Goal: Transaction & Acquisition: Purchase product/service

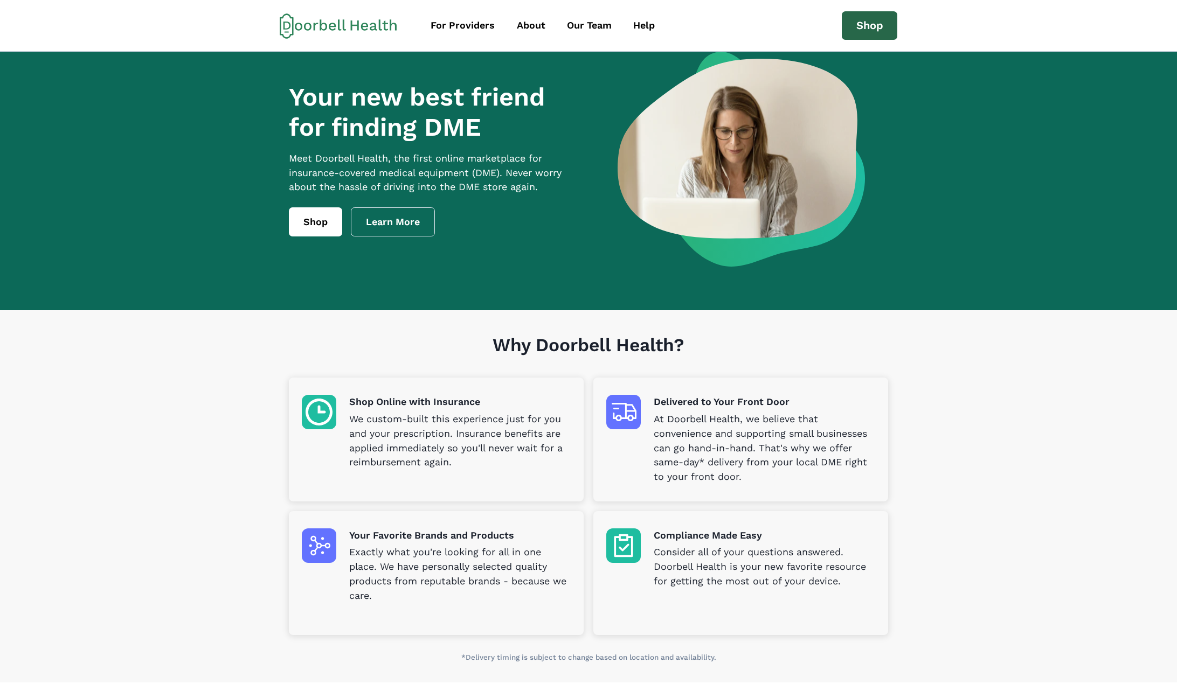
click at [875, 22] on link "Shop" at bounding box center [870, 25] width 56 height 29
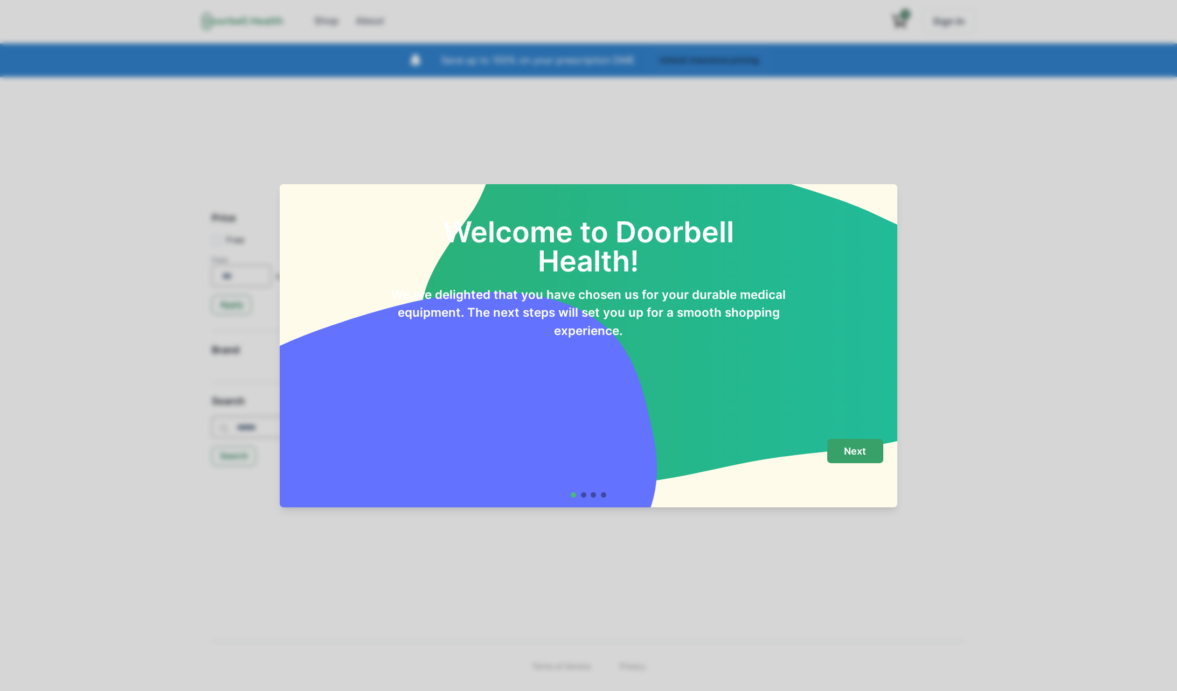
click at [852, 449] on p "Next" at bounding box center [855, 452] width 22 height 12
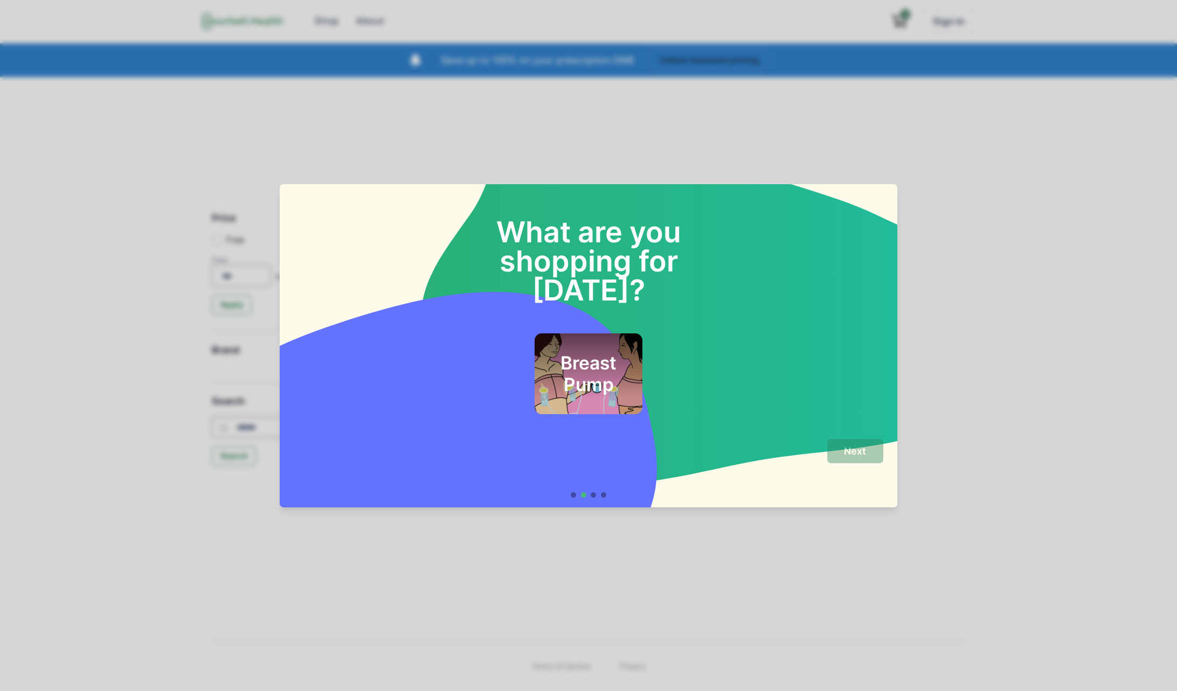
click at [589, 352] on h2 "Breast Pump" at bounding box center [588, 374] width 79 height 44
click at [846, 451] on p "Next" at bounding box center [855, 452] width 22 height 12
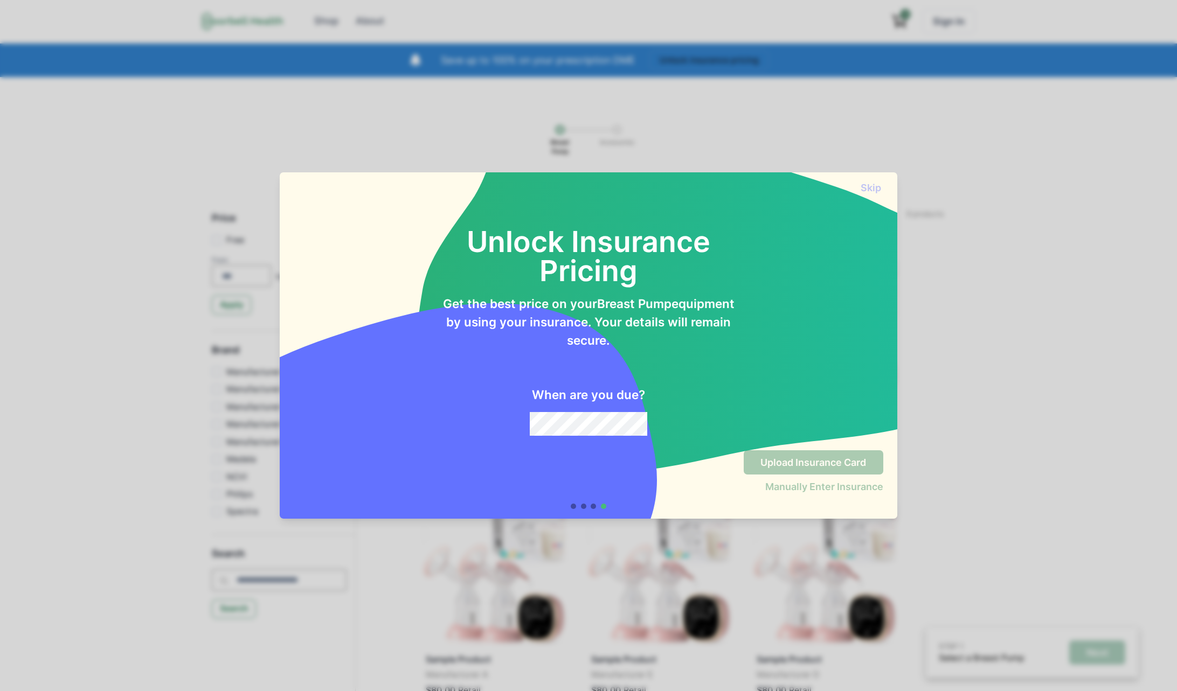
drag, startPoint x: 871, startPoint y: 181, endPoint x: 742, endPoint y: 302, distance: 176.5
click at [871, 181] on div "Skip" at bounding box center [589, 182] width 618 height 21
click at [878, 176] on div "Skip" at bounding box center [589, 182] width 618 height 21
click at [872, 190] on button "Skip" at bounding box center [871, 187] width 24 height 11
